Goal: Task Accomplishment & Management: Manage account settings

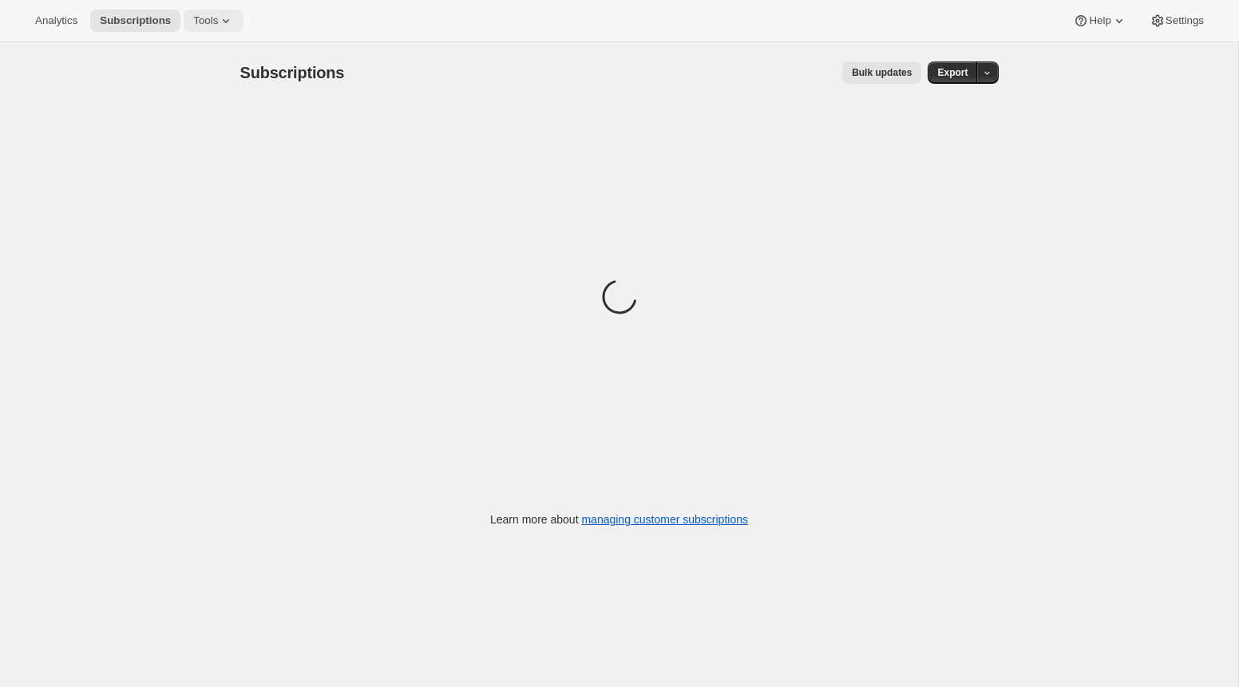
click at [218, 23] on span "Tools" at bounding box center [205, 20] width 25 height 13
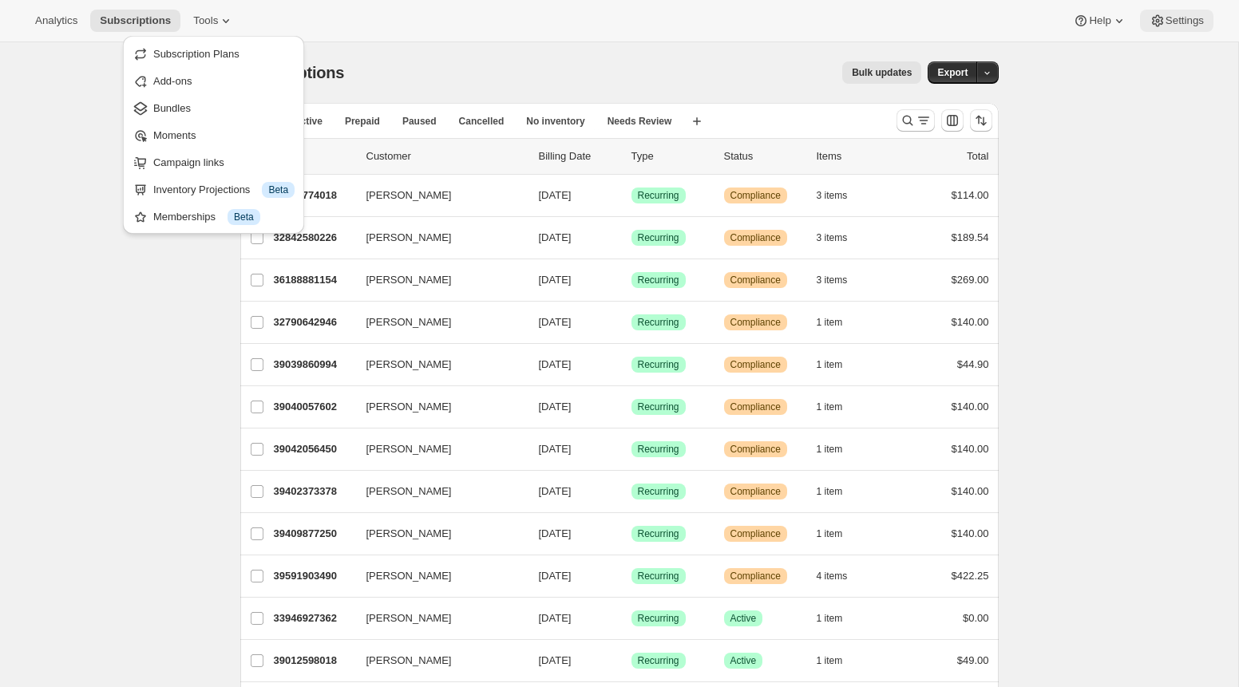
click at [1181, 25] on span "Settings" at bounding box center [1185, 20] width 38 height 13
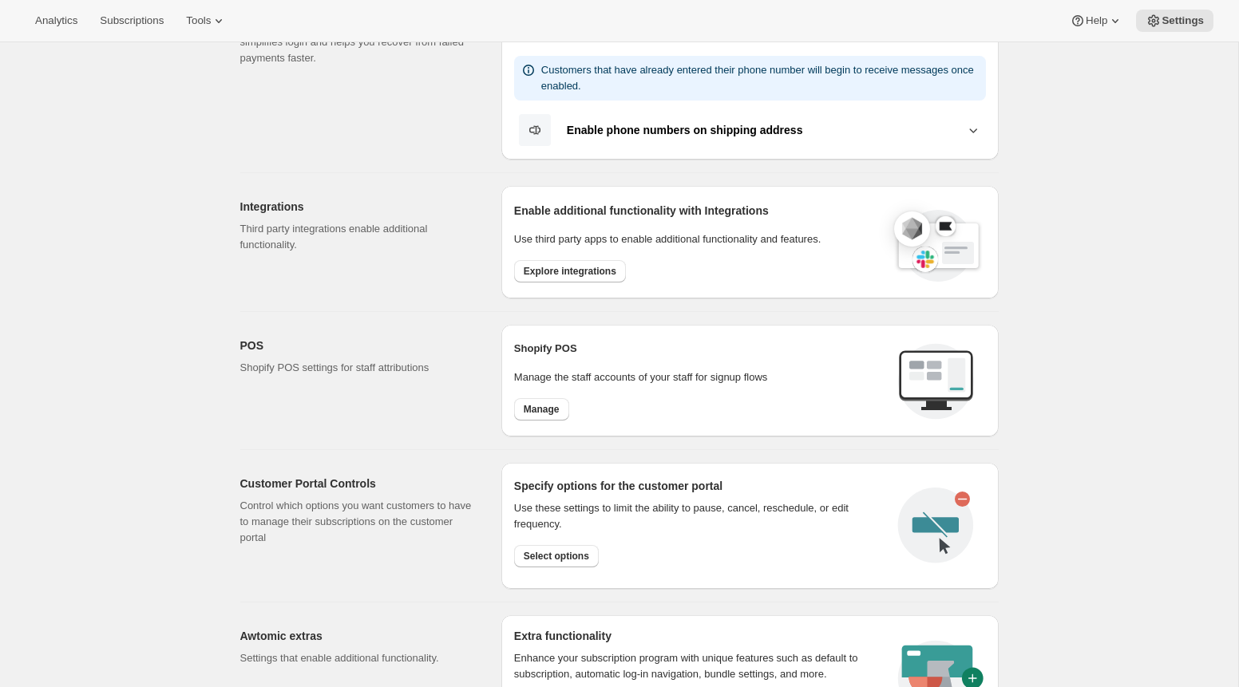
scroll to position [473, 0]
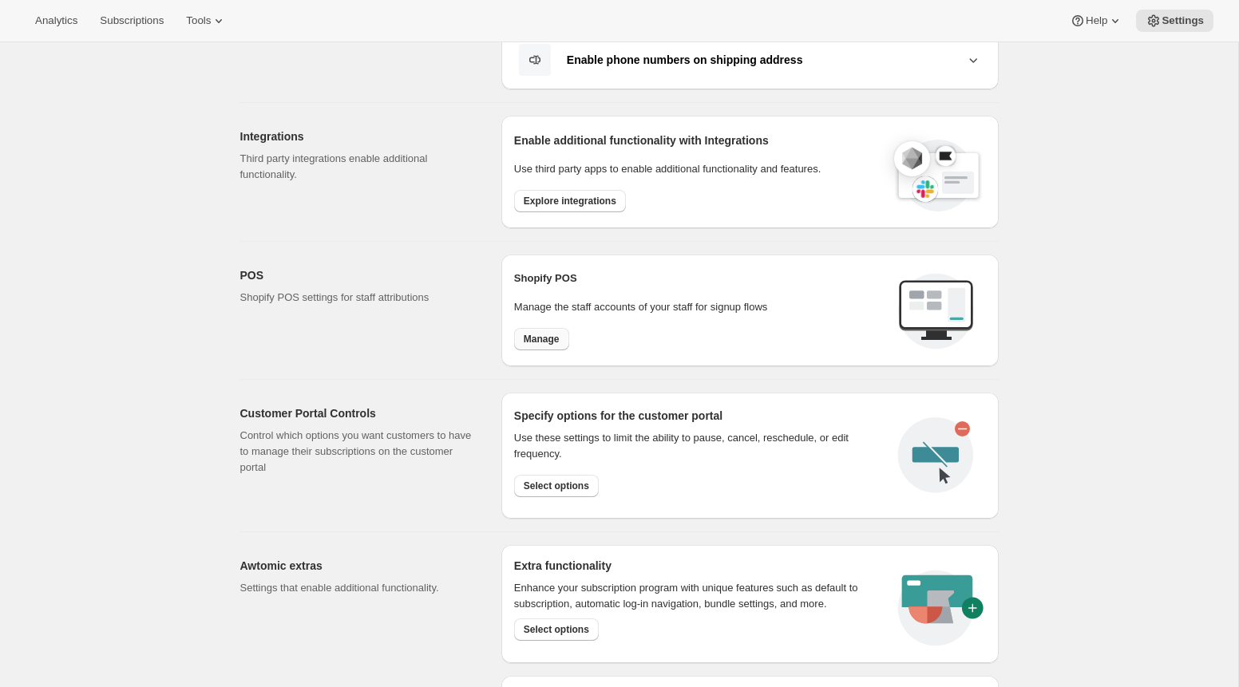
click at [532, 344] on button "Manage" at bounding box center [541, 339] width 55 height 22
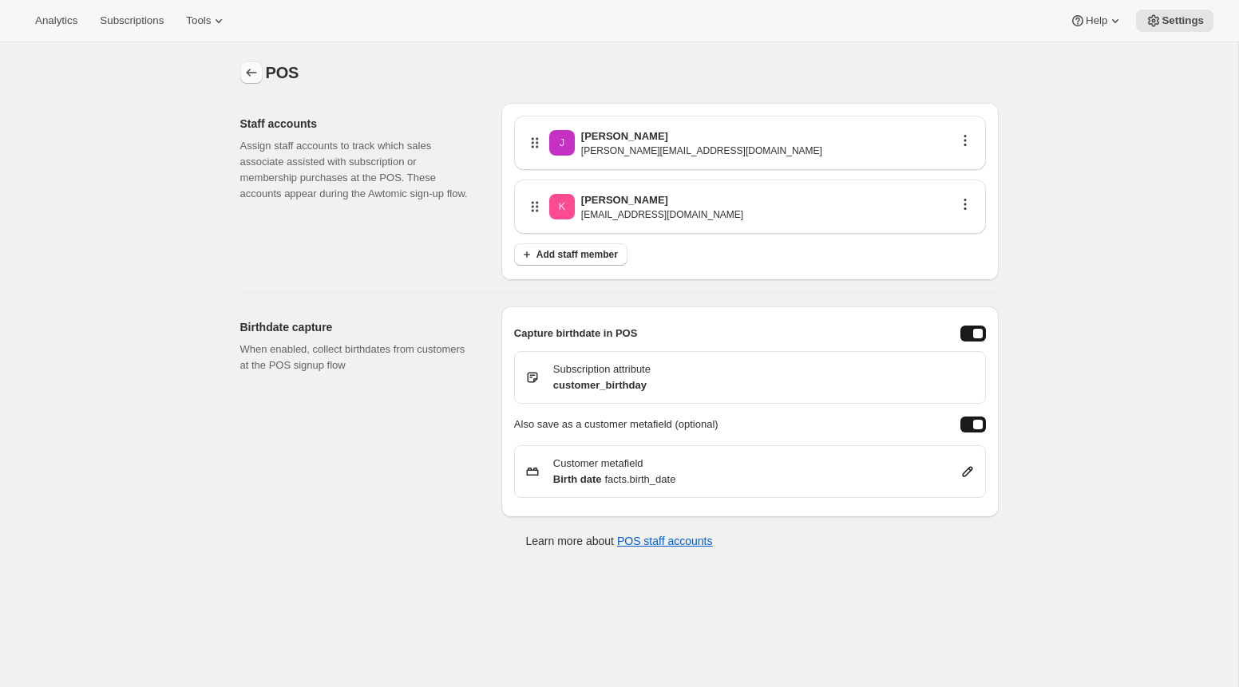
click at [240, 70] on button "Settings" at bounding box center [251, 72] width 22 height 22
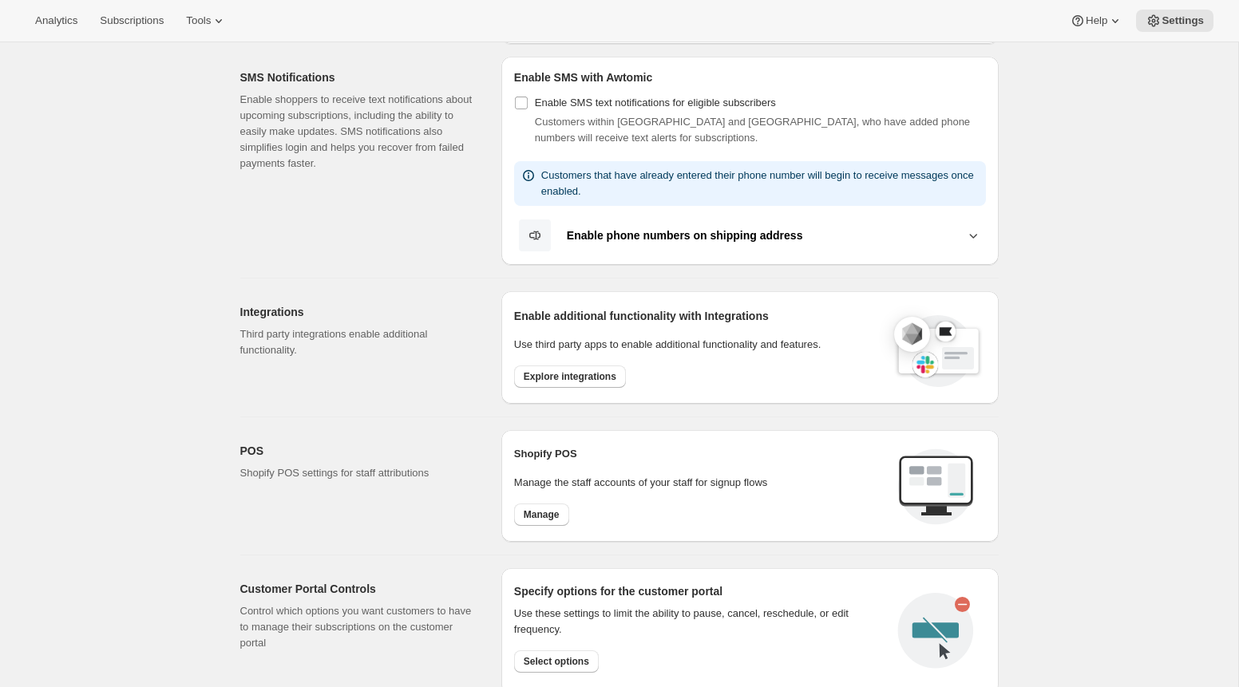
scroll to position [269, 0]
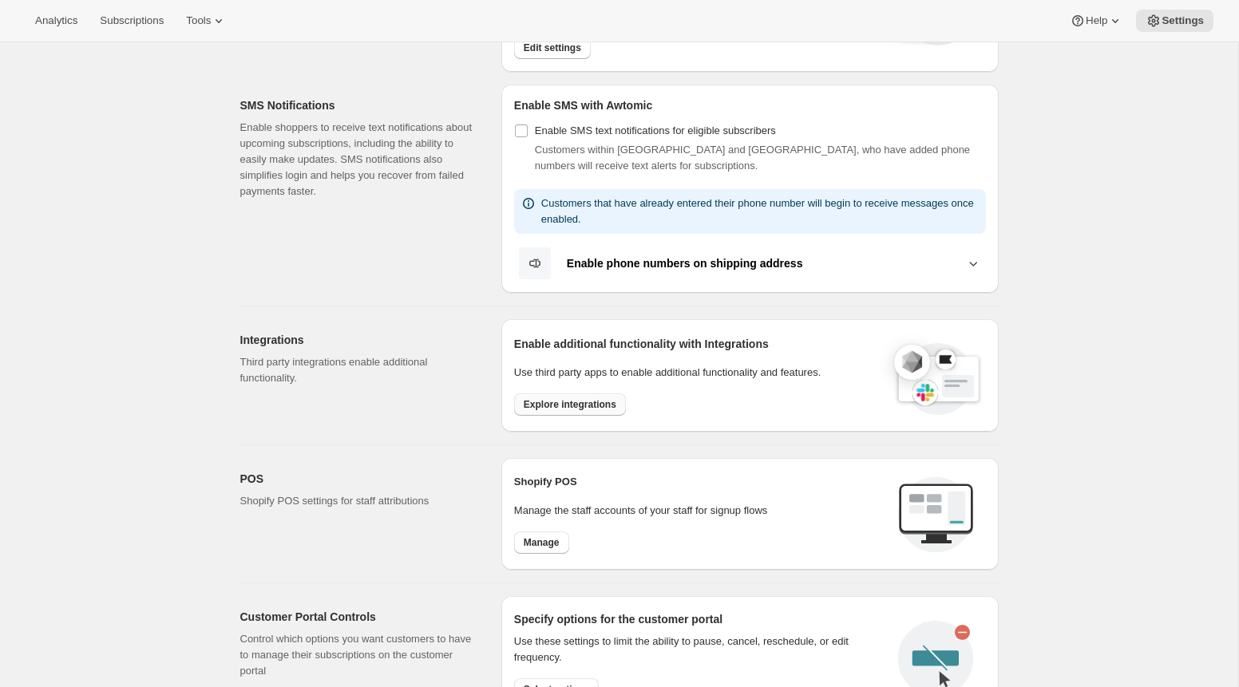
click at [578, 408] on span "Explore integrations" at bounding box center [570, 404] width 93 height 13
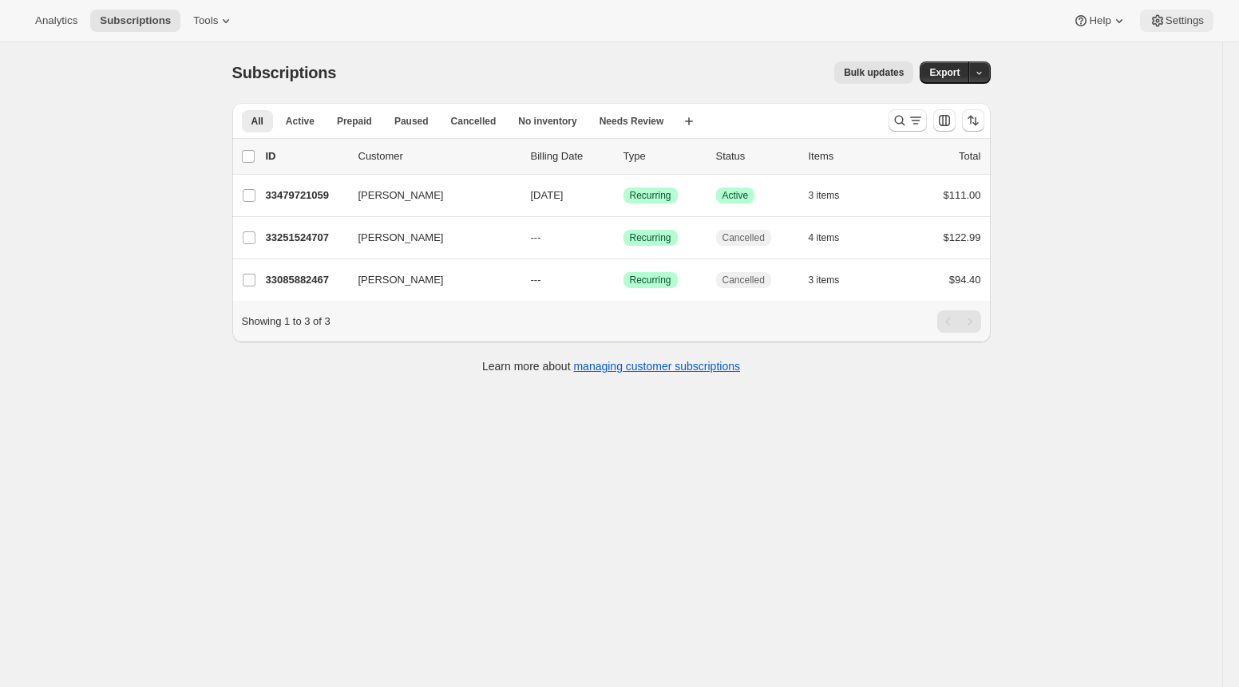
click at [1178, 31] on button "Settings" at bounding box center [1176, 21] width 73 height 22
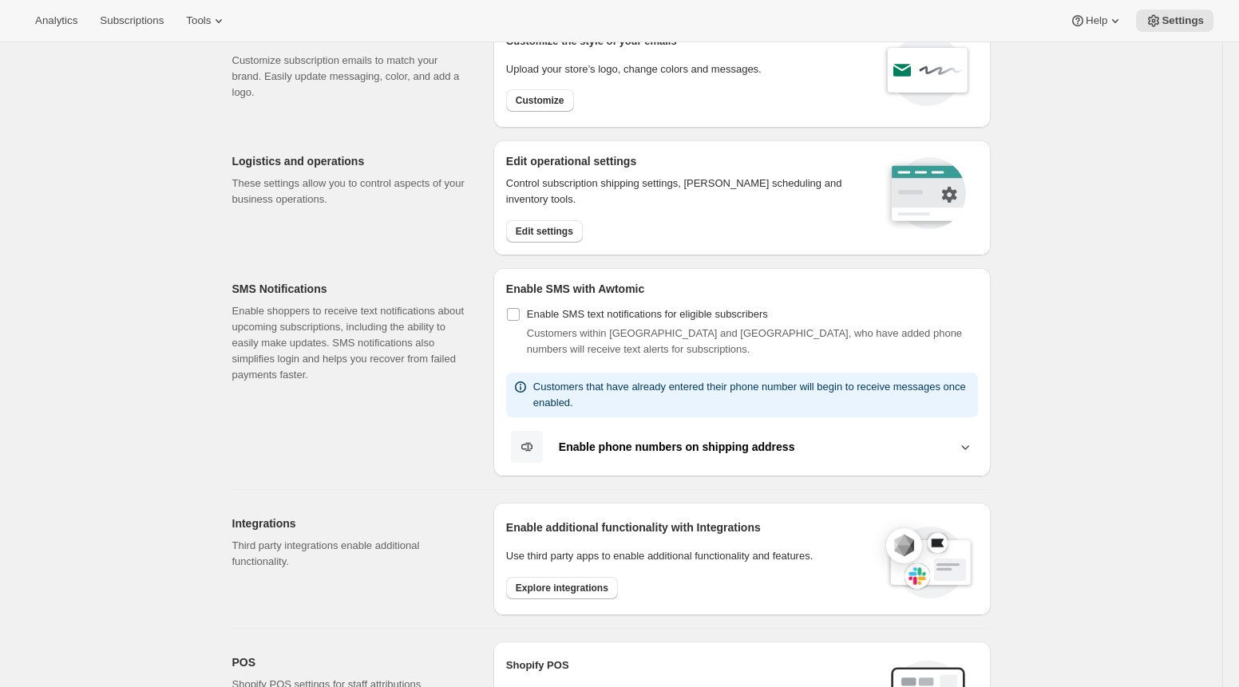
scroll to position [542, 0]
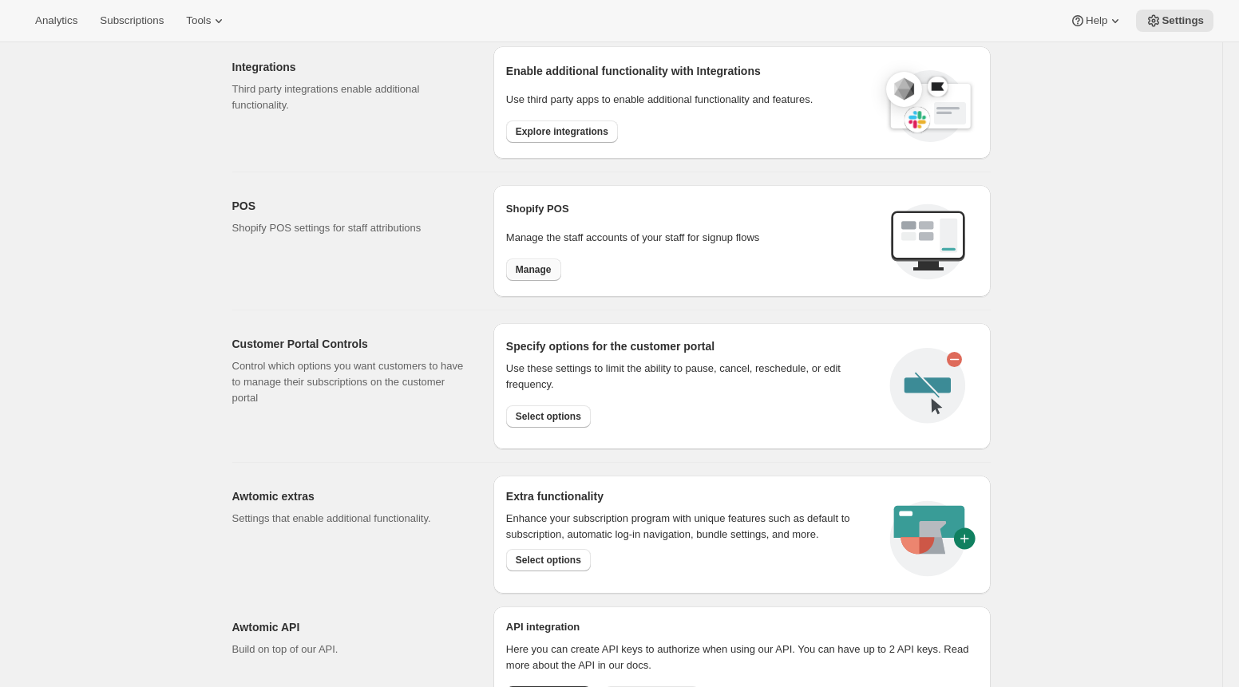
click at [528, 266] on span "Manage" at bounding box center [534, 269] width 36 height 13
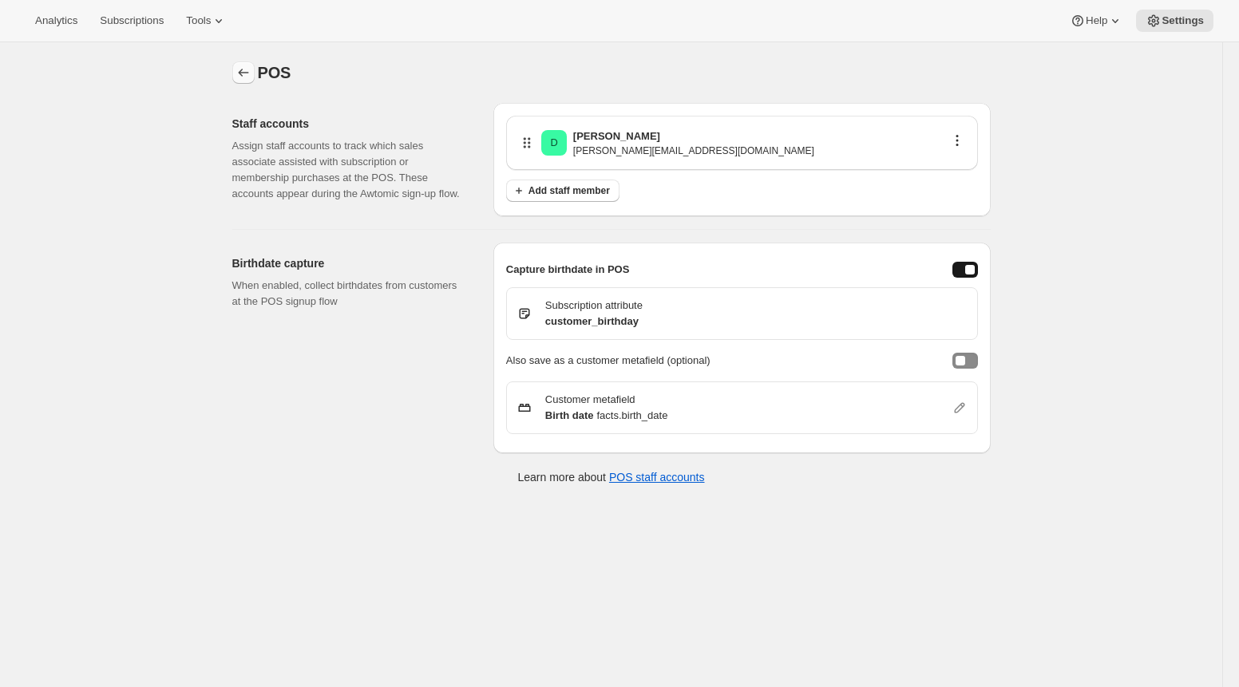
click at [245, 65] on icon "Settings" at bounding box center [244, 73] width 16 height 16
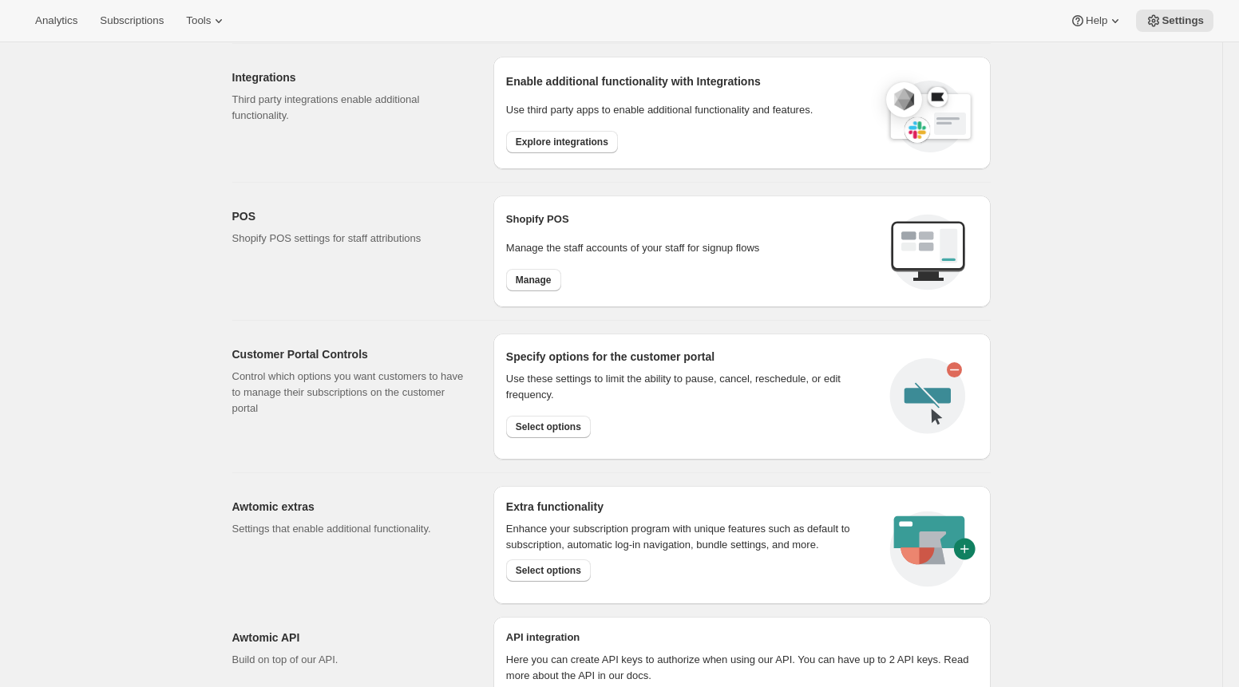
scroll to position [426, 0]
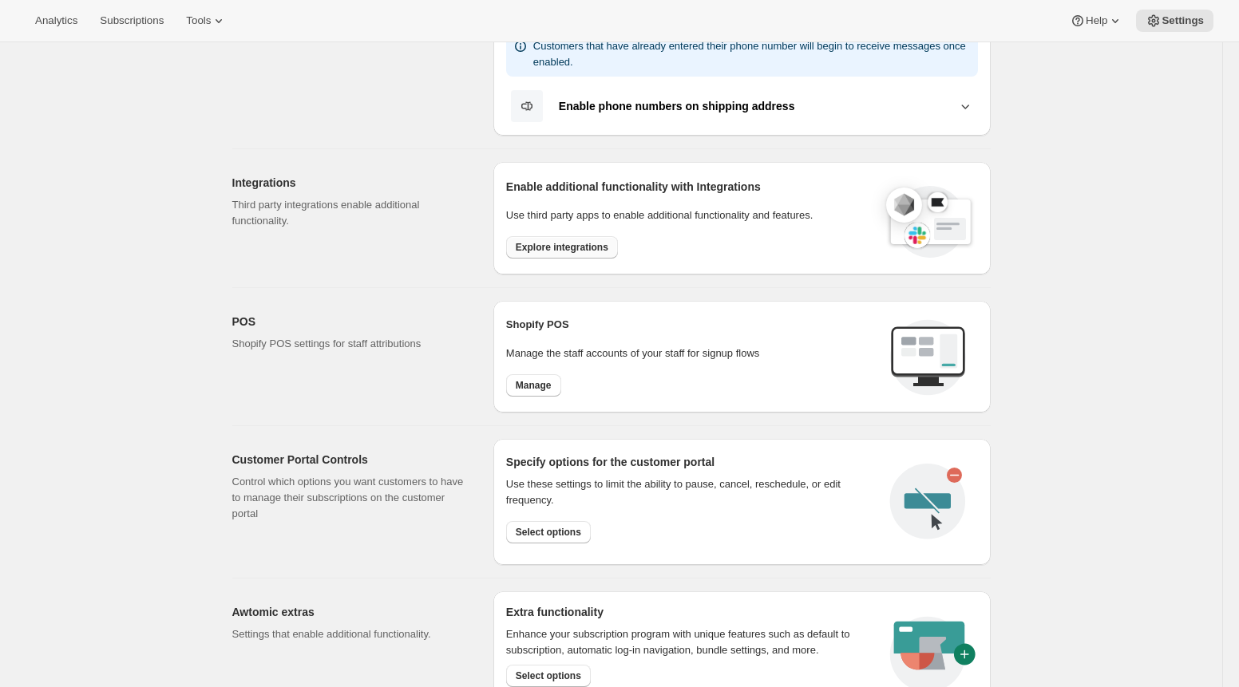
click at [540, 243] on span "Explore integrations" at bounding box center [562, 247] width 93 height 13
